Goal: Task Accomplishment & Management: Use online tool/utility

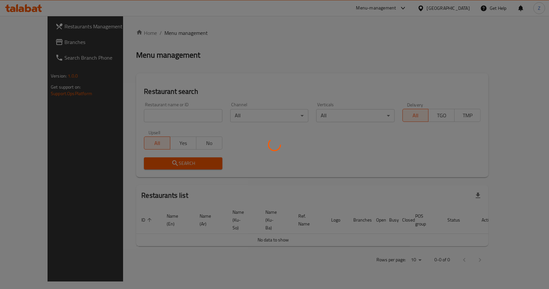
click at [164, 117] on div at bounding box center [274, 144] width 549 height 289
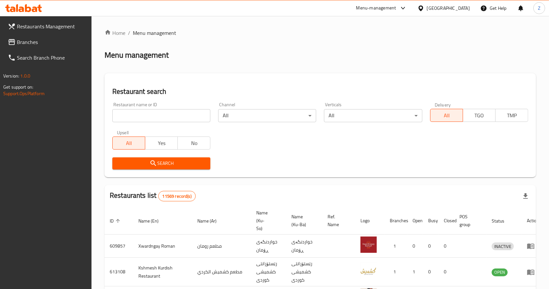
click at [164, 117] on input "search" at bounding box center [161, 115] width 98 height 13
click at [164, 115] on input "search" at bounding box center [161, 115] width 98 height 13
type input "عبيدة"
click button "Search" at bounding box center [161, 163] width 98 height 12
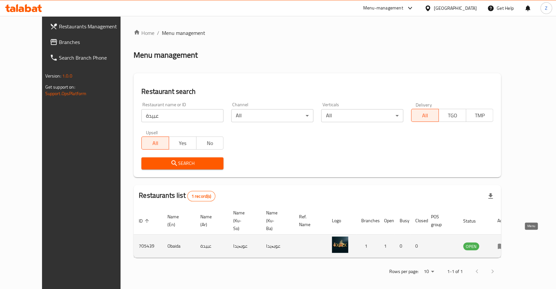
click at [505, 244] on icon "enhanced table" at bounding box center [501, 247] width 7 height 6
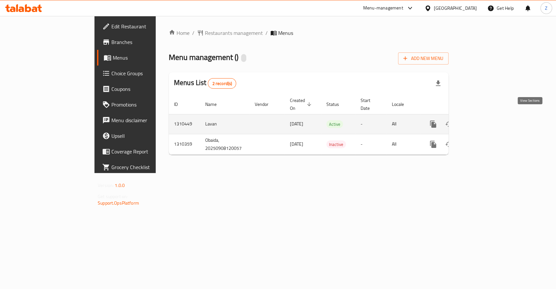
click at [484, 120] on icon "enhanced table" at bounding box center [480, 124] width 8 height 8
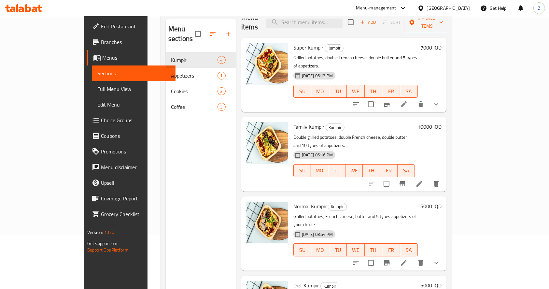
scroll to position [91, 0]
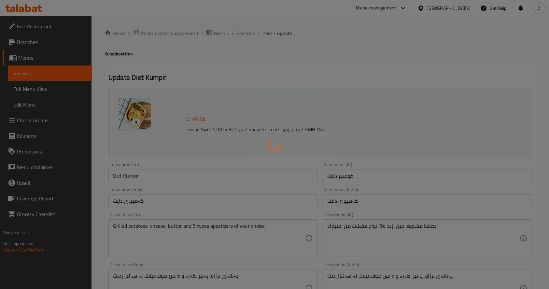
type input "إختيارك من نوع الأول:"
type input "هەڵبژاردنت لە جۆری یەکەم:"
type input "1"
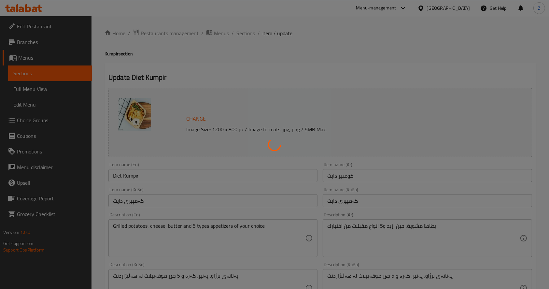
type input "إختيارك من نوع الثاني:"
type input "هەڵبژاردنت لە جۆری دووەم:"
type input "1"
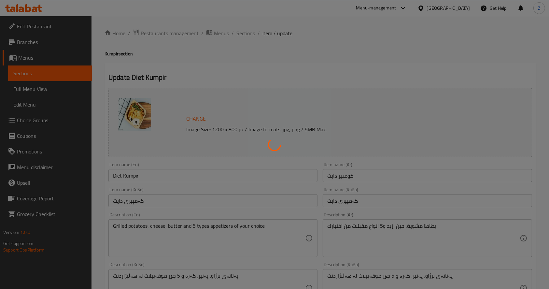
type input "إختيارك من نوع الثالث:"
type input "هەڵبژاردنت لە جۆری سێیەم:"
type input "1"
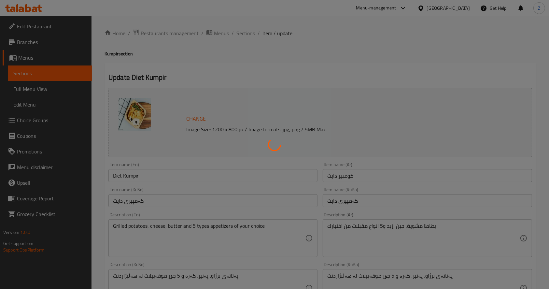
type input "إختيارك من نوع الرابع:"
type input "هەڵبژاردنت لە جۆری چوارەم:"
type input "1"
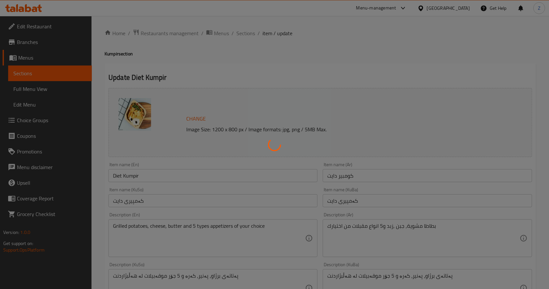
type input "إختيارك من نوع الخامس:"
type input "هەڵبژاردنت لە جۆری پێنجەم:"
type input "1"
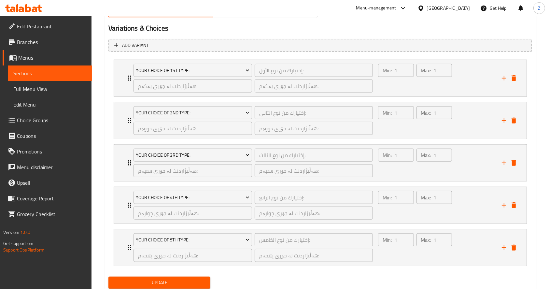
scroll to position [451, 0]
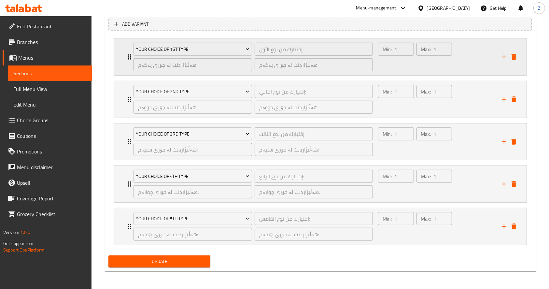
click at [130, 60] on div "Your Choice Of 1st Type: إختيارك من نوع الأول: ​ هەڵبژاردنت لە جۆری یەکەم: ​ هە…" at bounding box center [253, 57] width 247 height 36
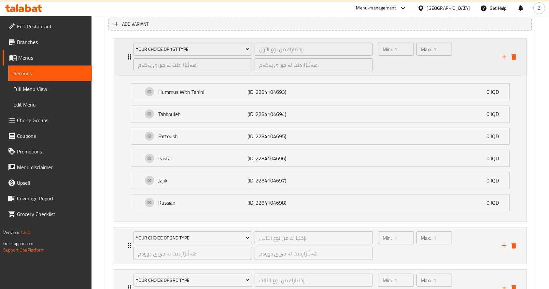
click at [131, 59] on div "Your Choice Of 1st Type: إختيارك من نوع الأول: ​ هەڵبژاردنت لە جۆری یەکەم: ​ هە…" at bounding box center [253, 57] width 247 height 36
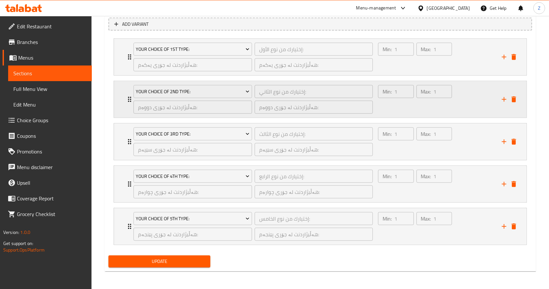
click at [131, 93] on div "Your Choice Of 2nd Type: إختيارك من نوع الثاني: ​ هەڵبژاردنت لە جۆری دووەم: ​ ه…" at bounding box center [253, 99] width 247 height 36
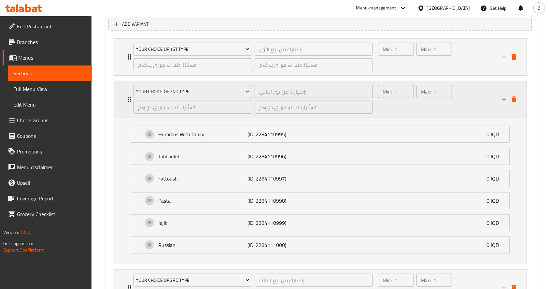
click at [131, 93] on div "Your Choice Of 2nd Type: إختيارك من نوع الثاني: ​ هەڵبژاردنت لە جۆری دووەم: ​ ه…" at bounding box center [253, 99] width 247 height 36
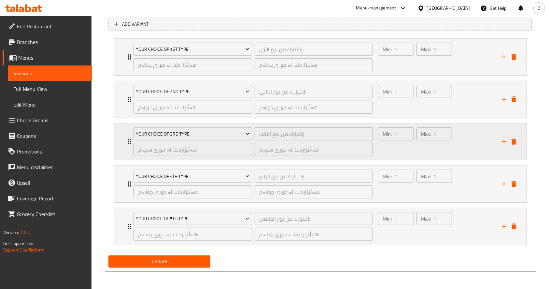
click at [136, 142] on div "هەڵبژاردنت لە جۆری سێیەم: ​" at bounding box center [192, 150] width 121 height 16
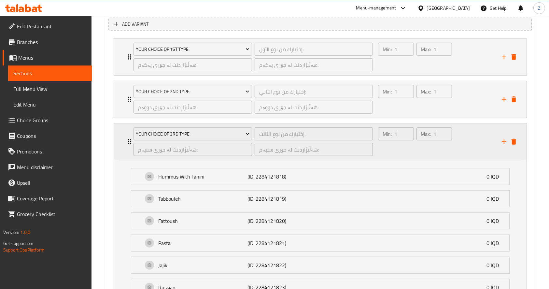
click at [134, 142] on div "هەڵبژاردنت لە جۆری سێیەم: ​" at bounding box center [192, 150] width 121 height 16
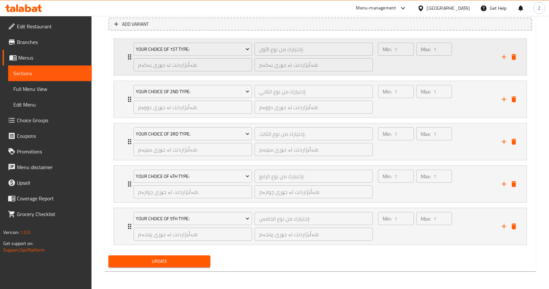
click at [128, 56] on icon "Expand" at bounding box center [129, 56] width 3 height 5
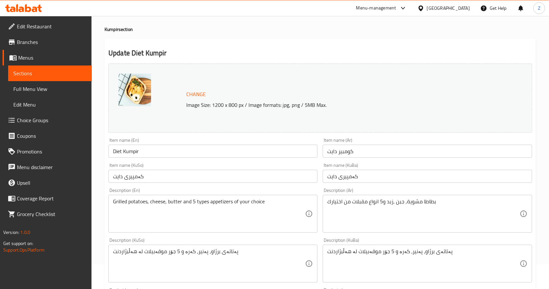
scroll to position [0, 0]
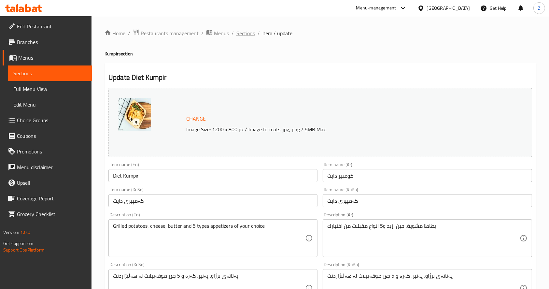
click at [247, 35] on span "Sections" at bounding box center [246, 33] width 19 height 8
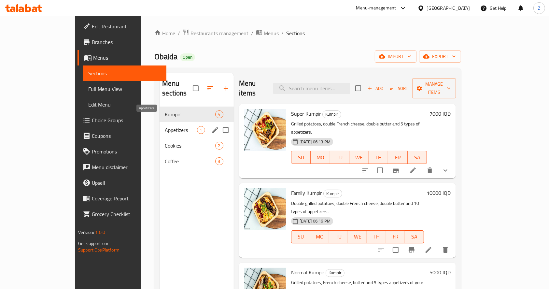
click at [165, 126] on span "Appetizers" at bounding box center [181, 130] width 32 height 8
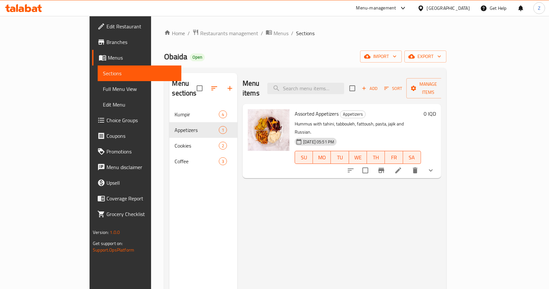
click at [402, 166] on icon at bounding box center [399, 170] width 8 height 8
